Goal: Information Seeking & Learning: Learn about a topic

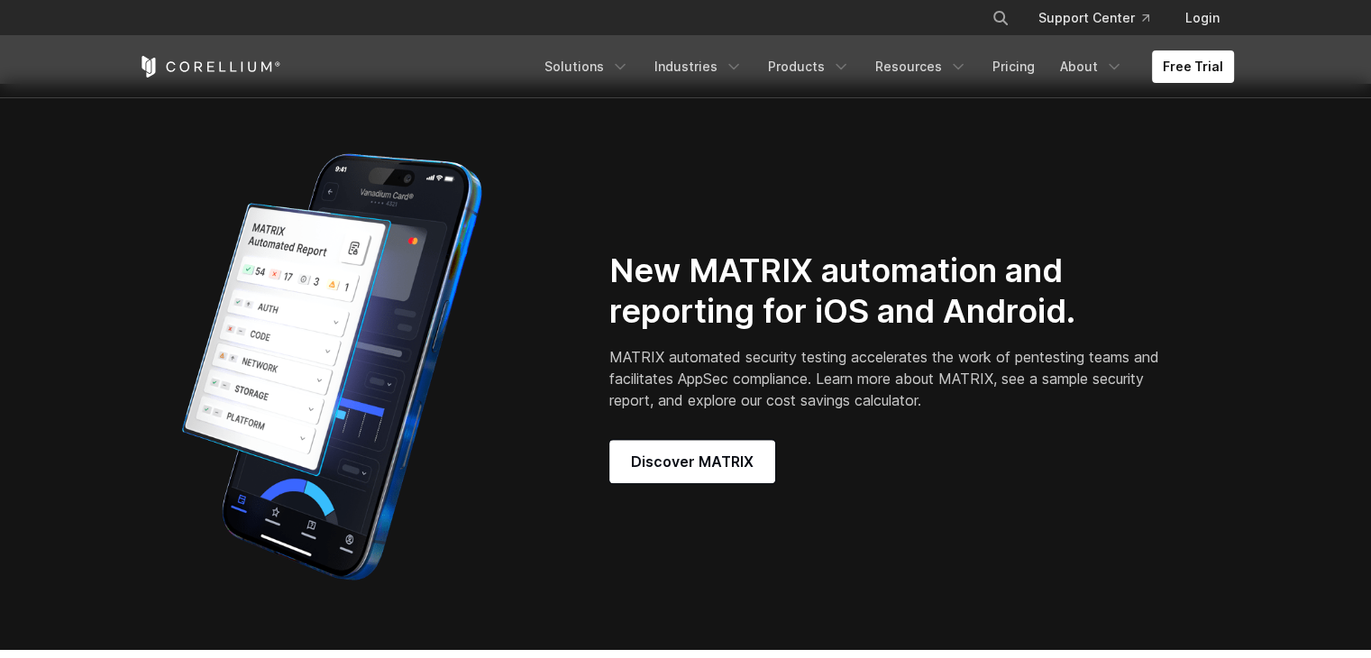
scroll to position [1442, 0]
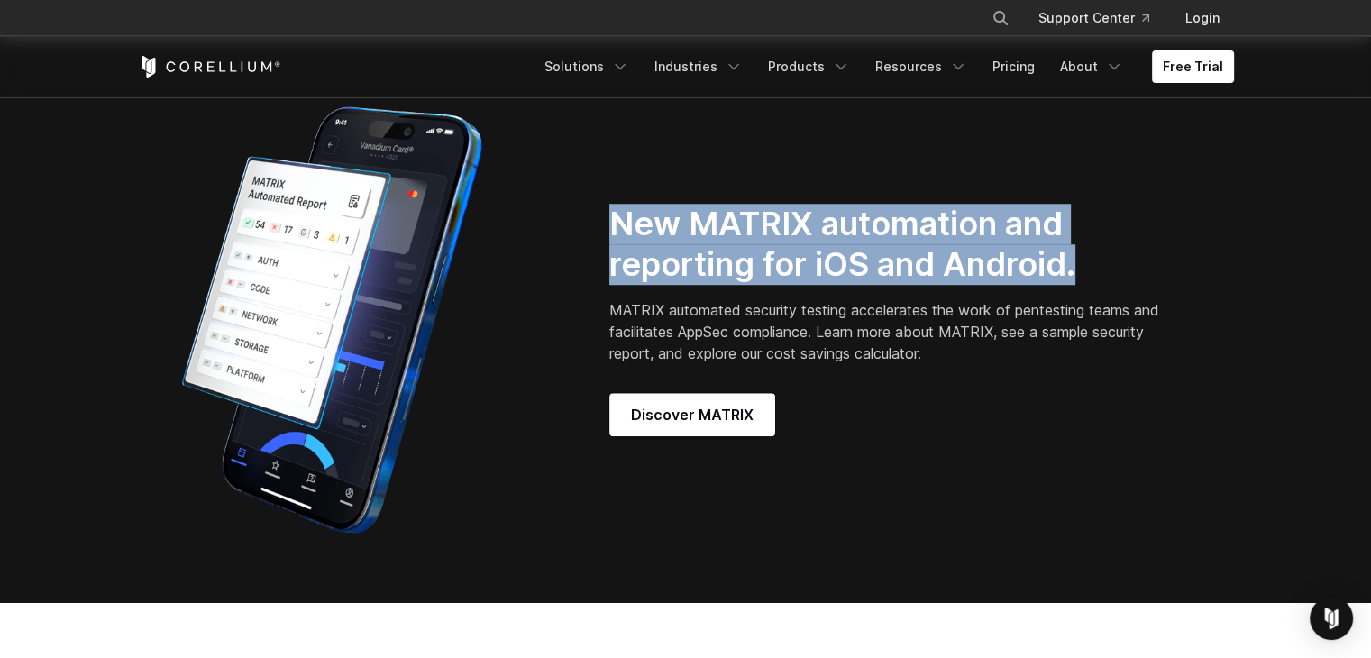
drag, startPoint x: 609, startPoint y: 231, endPoint x: 1125, endPoint y: 288, distance: 518.7
click at [1125, 285] on h2 "New MATRIX automation and reporting for iOS and Android." at bounding box center [887, 244] width 556 height 81
click at [832, 134] on div "New MATRIX automation and reporting for iOS and Android. MATRIX automated secur…" at bounding box center [686, 320] width 1132 height 451
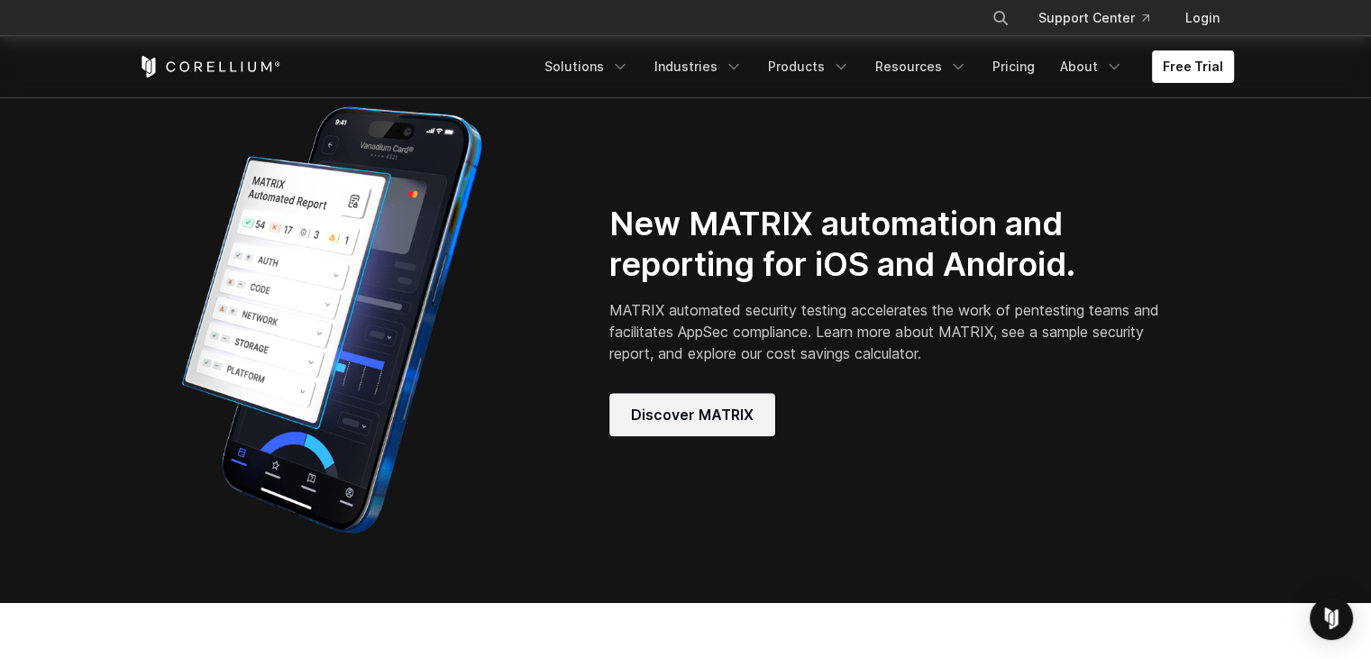
click at [723, 417] on link "Discover MATRIX" at bounding box center [692, 414] width 166 height 43
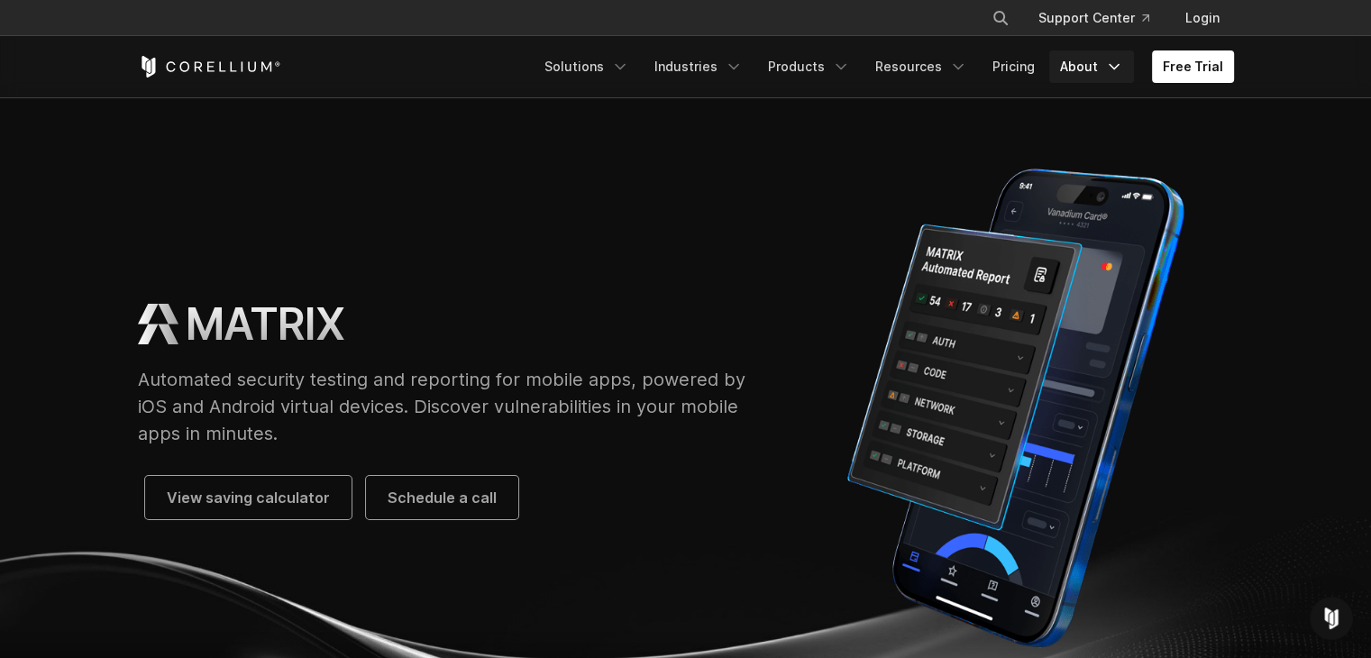
click at [1062, 63] on link "About" at bounding box center [1091, 66] width 85 height 32
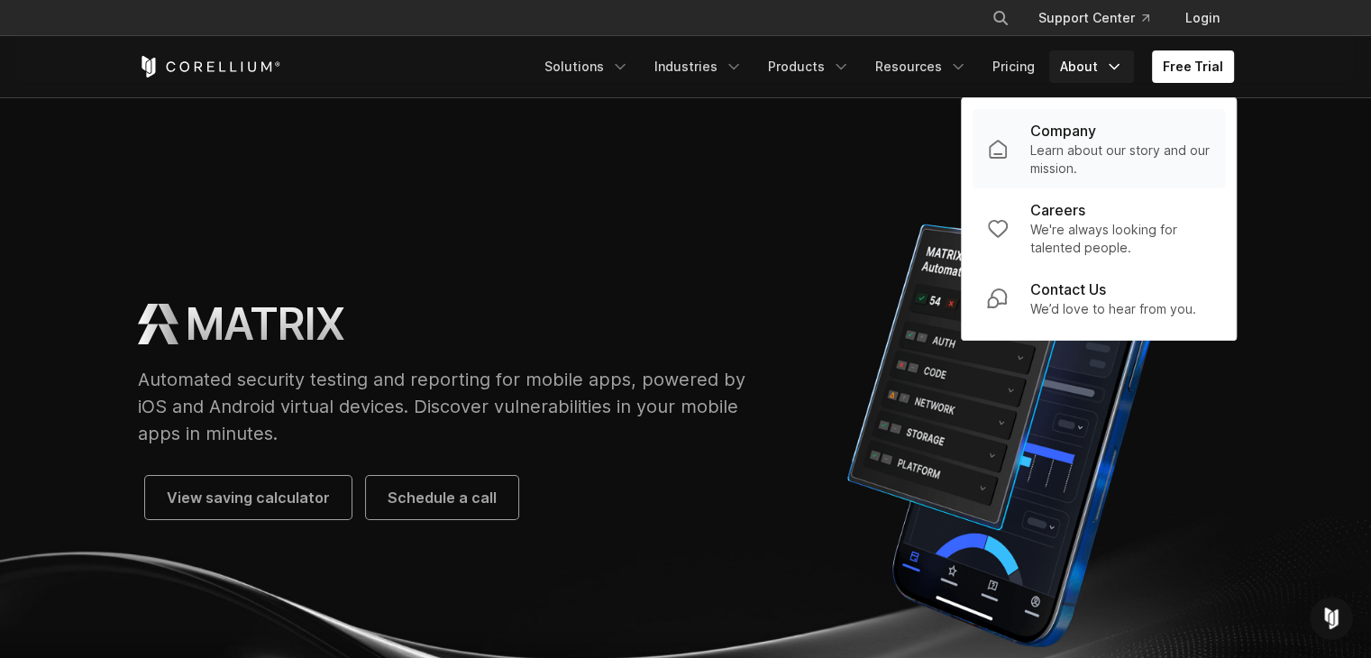
click at [1084, 148] on p "Learn about our story and our mission." at bounding box center [1120, 160] width 180 height 36
